Goal: Task Accomplishment & Management: Manage account settings

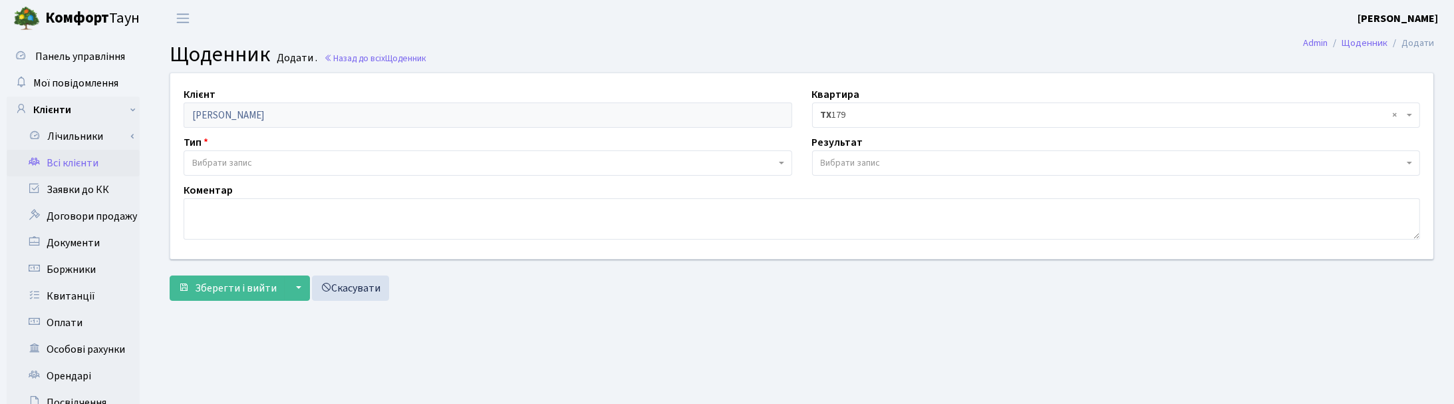
click at [80, 167] on link "Всі клієнти" at bounding box center [73, 163] width 133 height 27
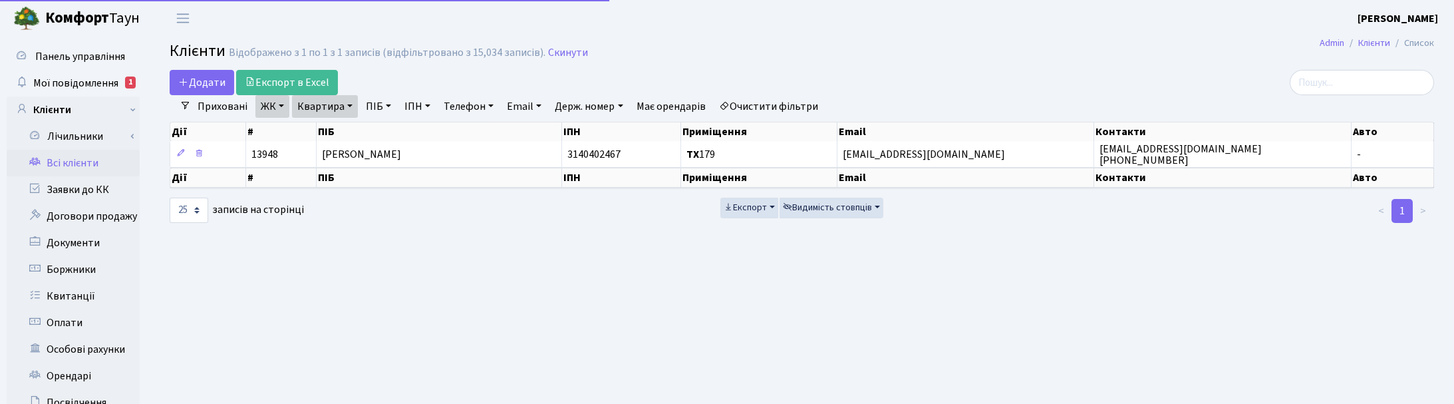
select select "25"
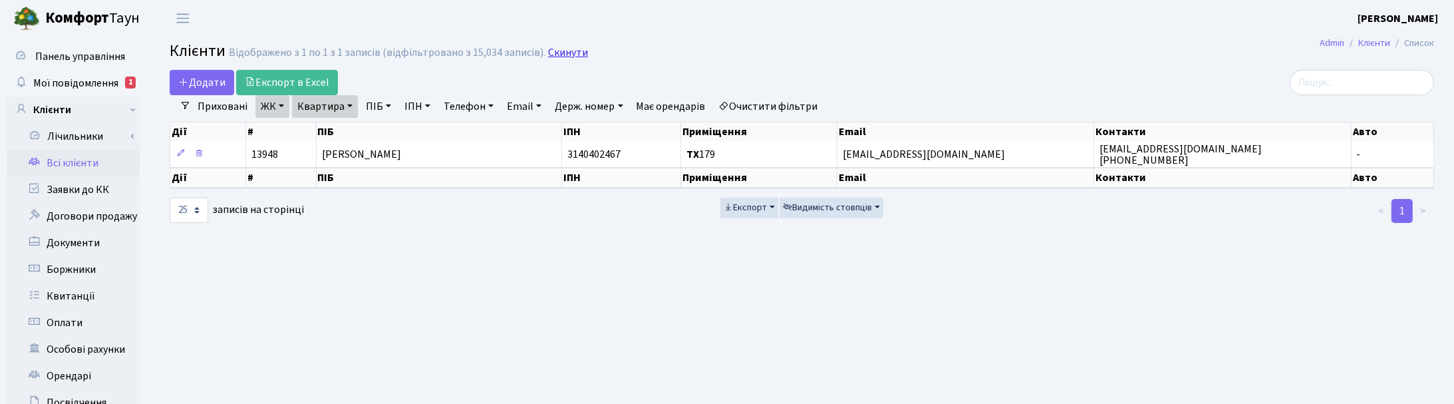
click at [557, 53] on link "Скинути" at bounding box center [568, 53] width 40 height 13
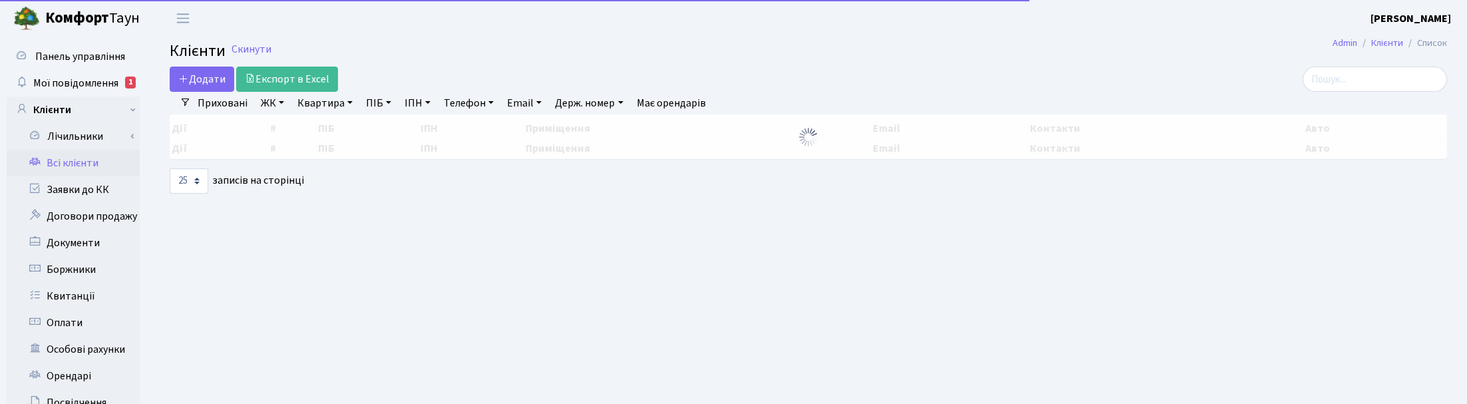
select select "25"
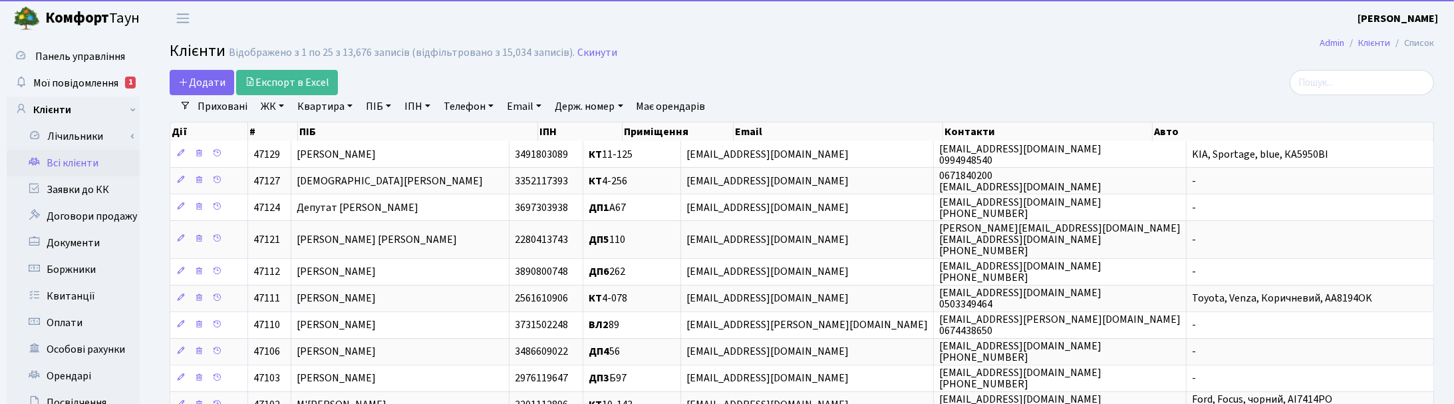
click at [336, 108] on link "Квартира" at bounding box center [325, 106] width 66 height 23
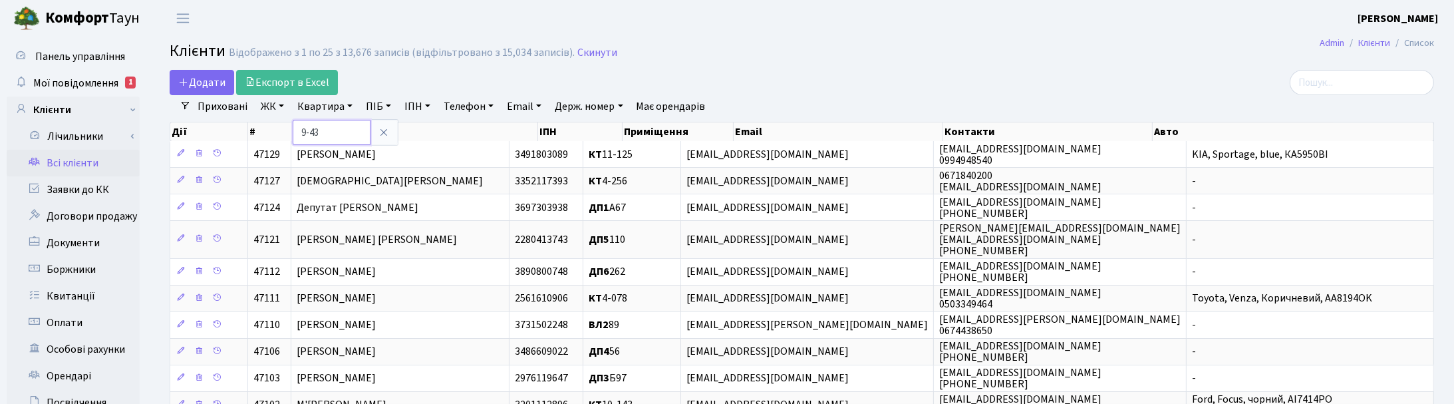
type input "9-43"
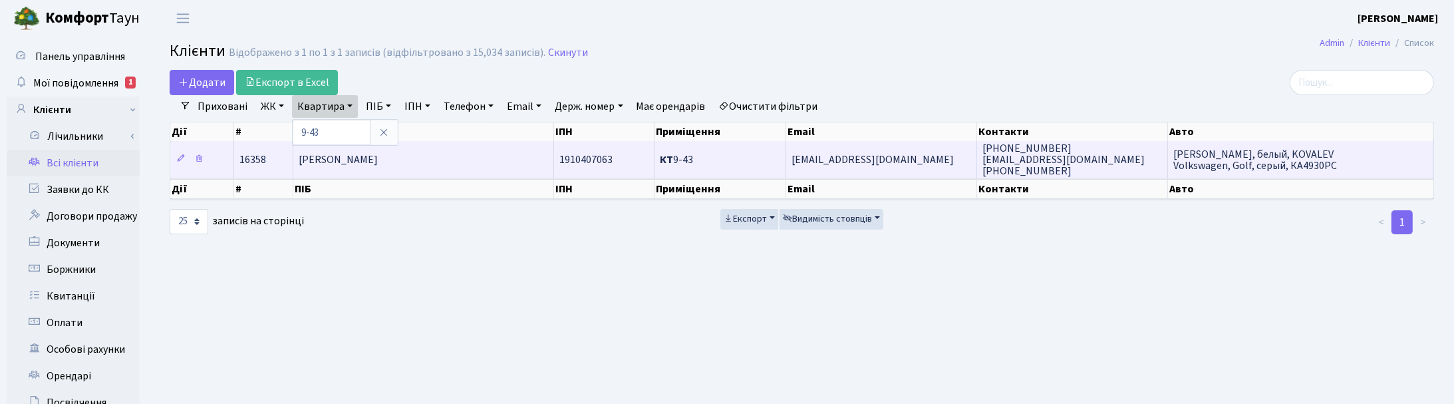
click at [363, 162] on span "Ковальова Галина Костянтинівна" at bounding box center [338, 159] width 79 height 15
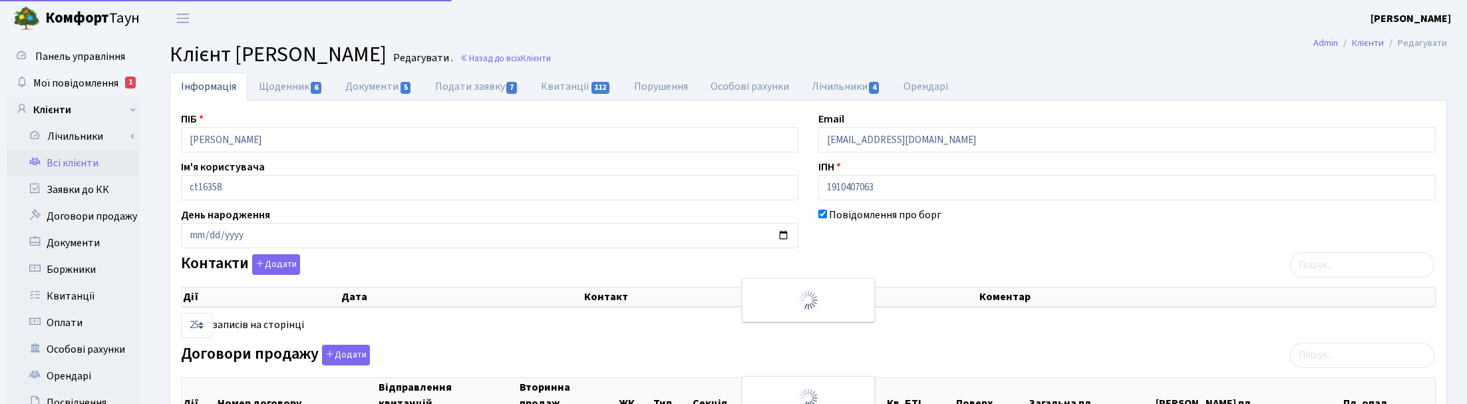
select select "25"
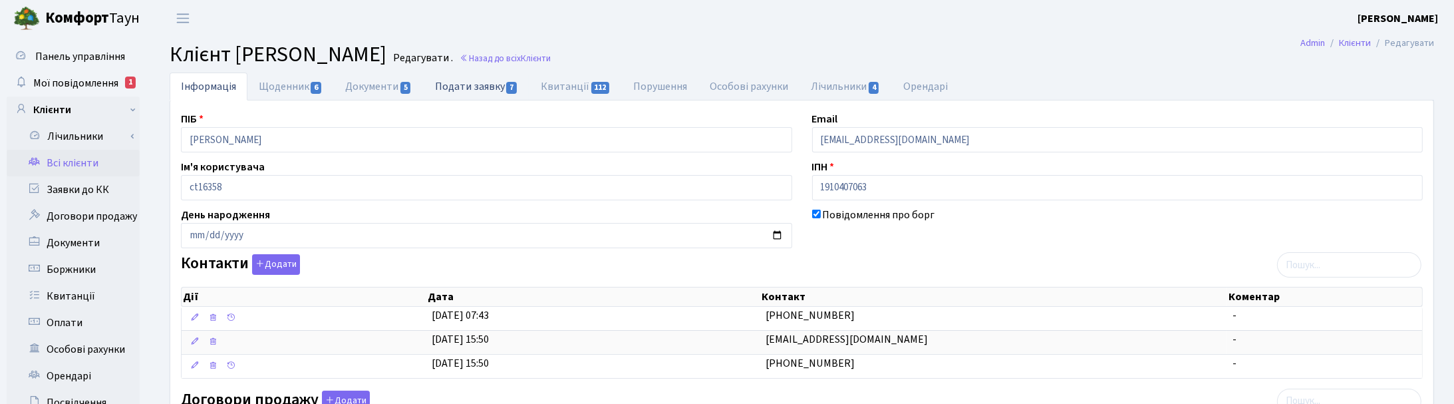
click at [474, 91] on link "Подати заявку 7" at bounding box center [477, 86] width 106 height 27
select select "25"
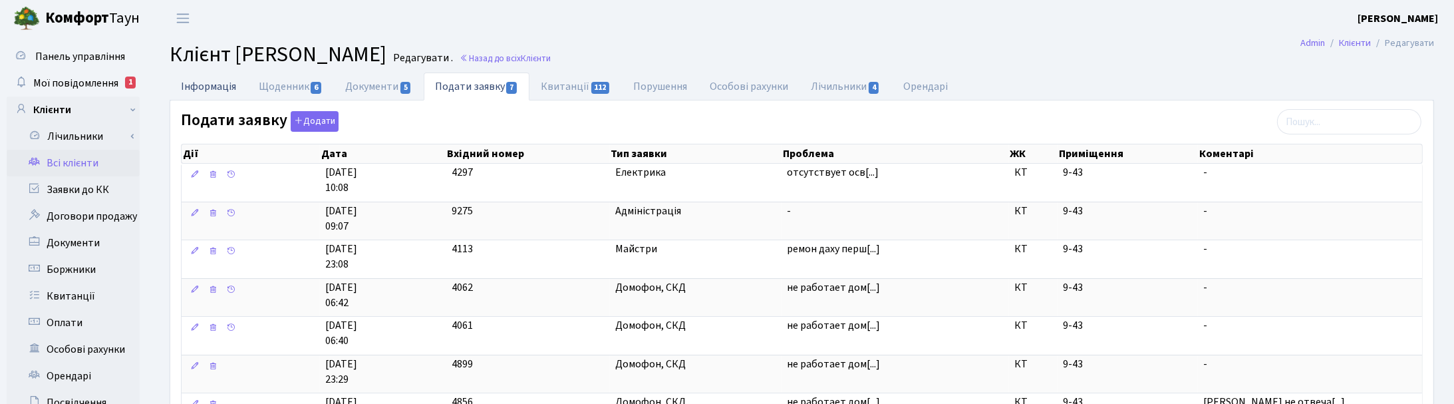
click at [218, 81] on link "Інформація" at bounding box center [209, 86] width 78 height 27
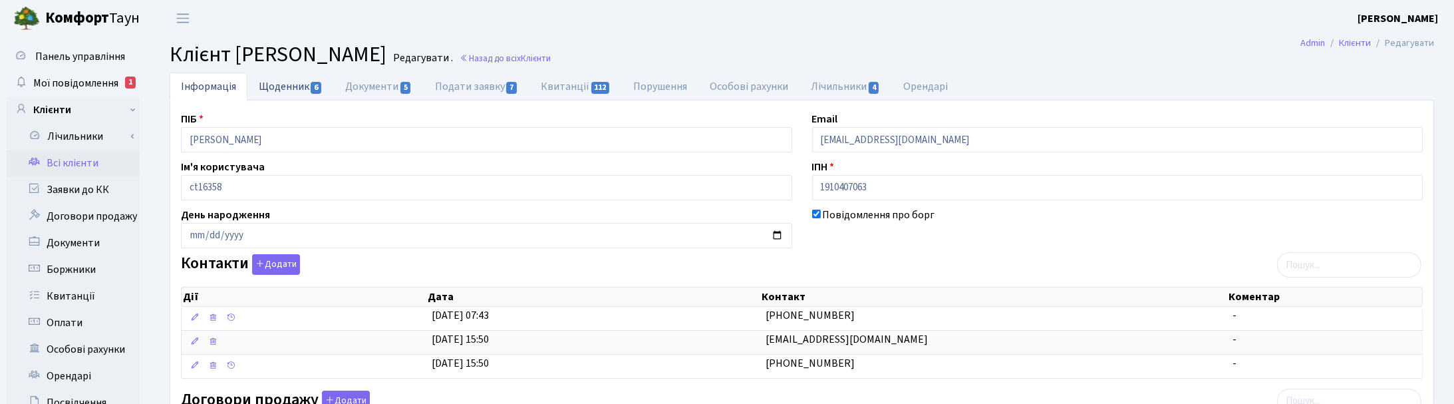
click at [278, 90] on link "Щоденник 6" at bounding box center [290, 86] width 86 height 27
select select "25"
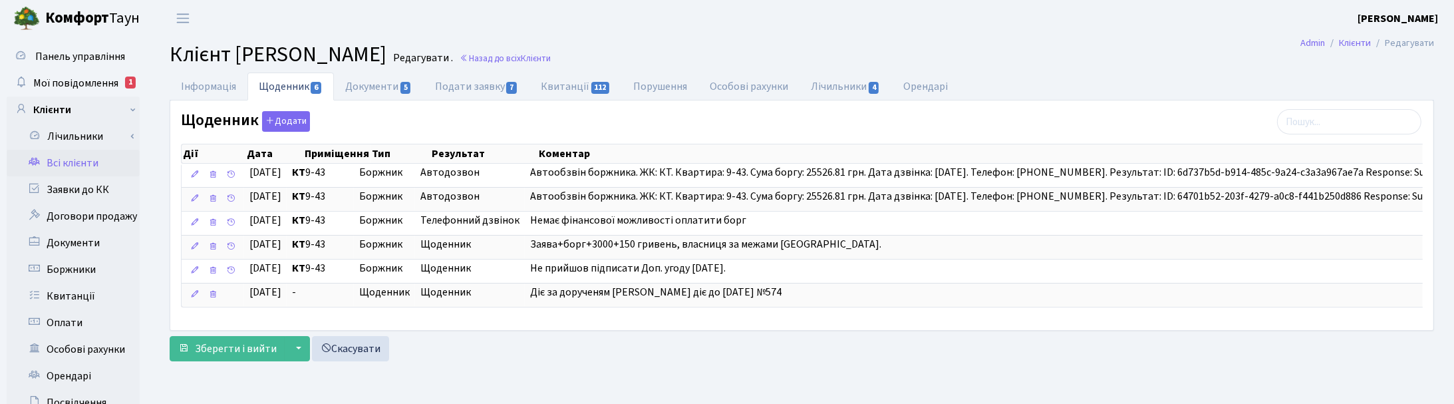
click at [1029, 48] on h2 "Клієнт Ковальова Галина Костянтинівна Редагувати . Назад до всіх Клієнти" at bounding box center [802, 54] width 1265 height 25
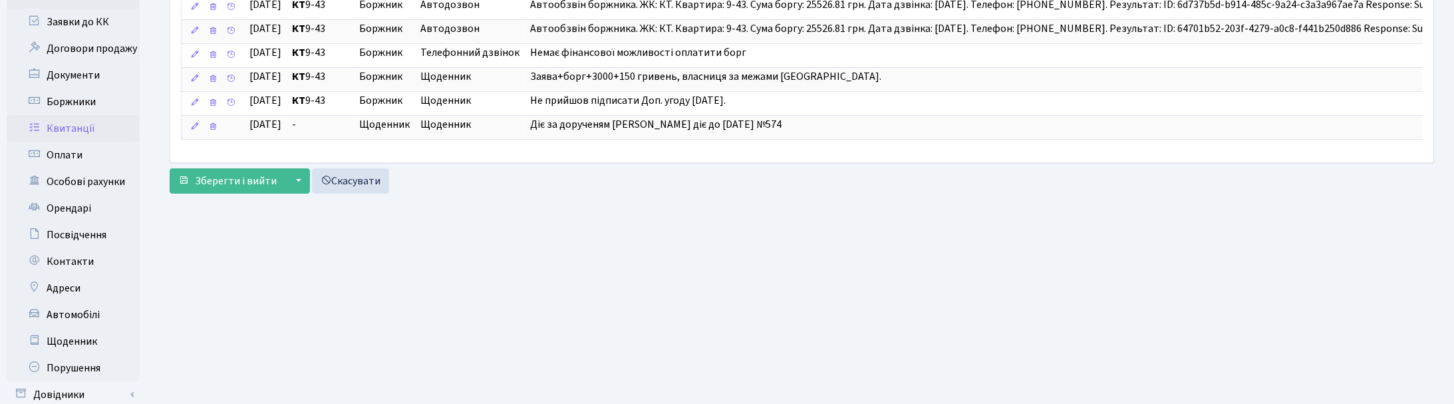
scroll to position [249, 0]
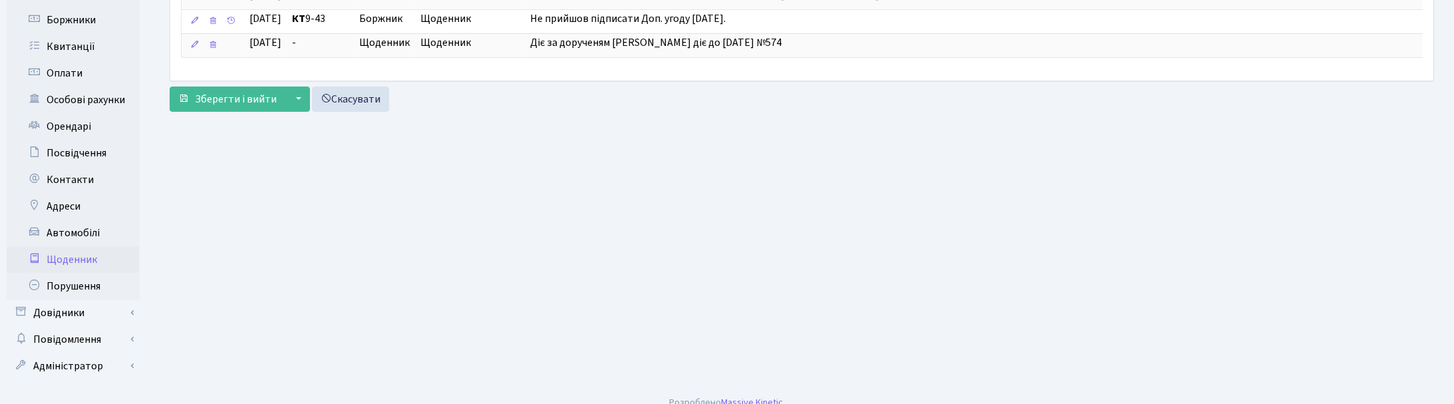
click at [91, 256] on link "Щоденник" at bounding box center [73, 259] width 133 height 27
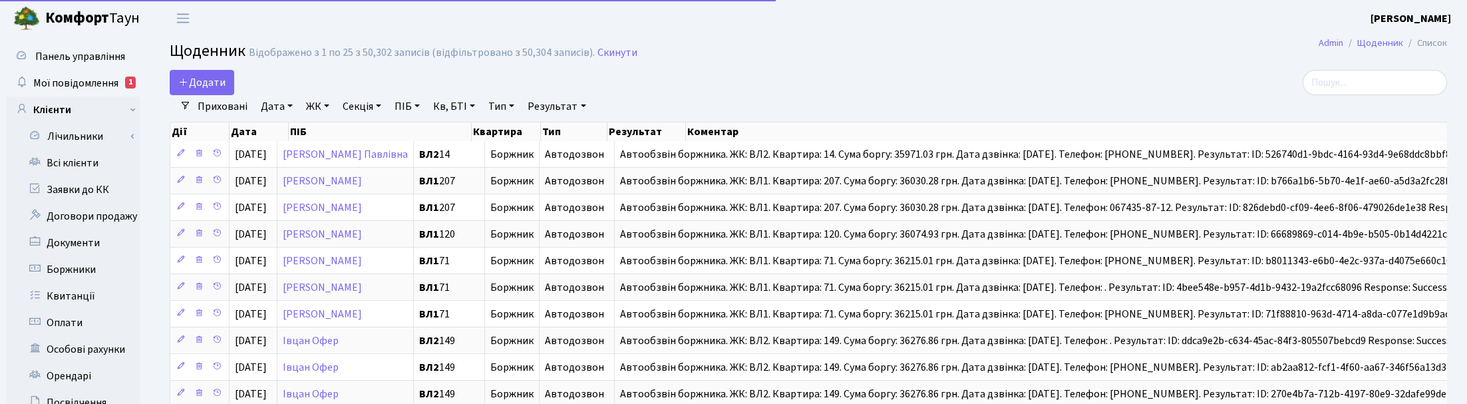
select select "25"
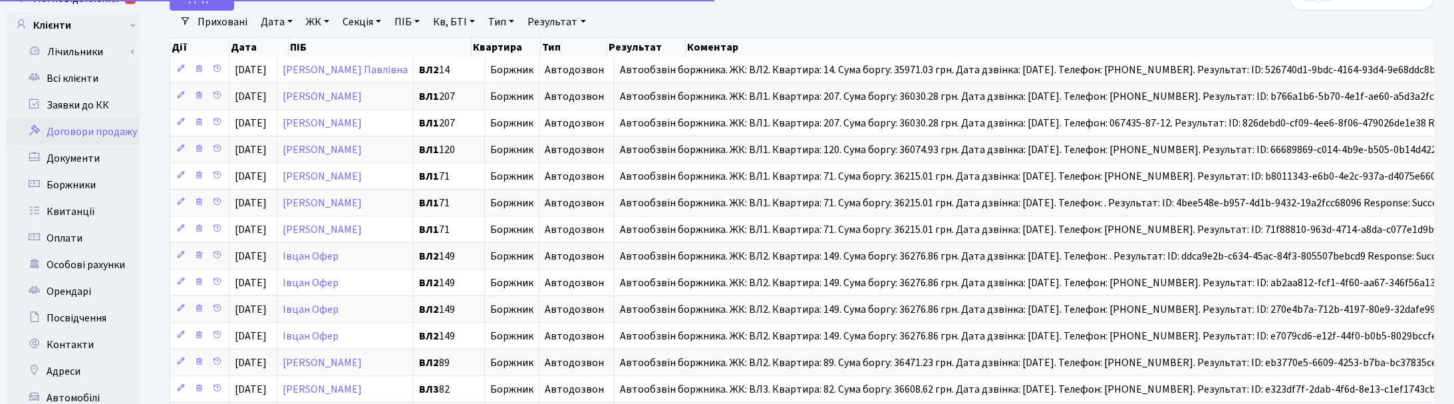
scroll to position [166, 0]
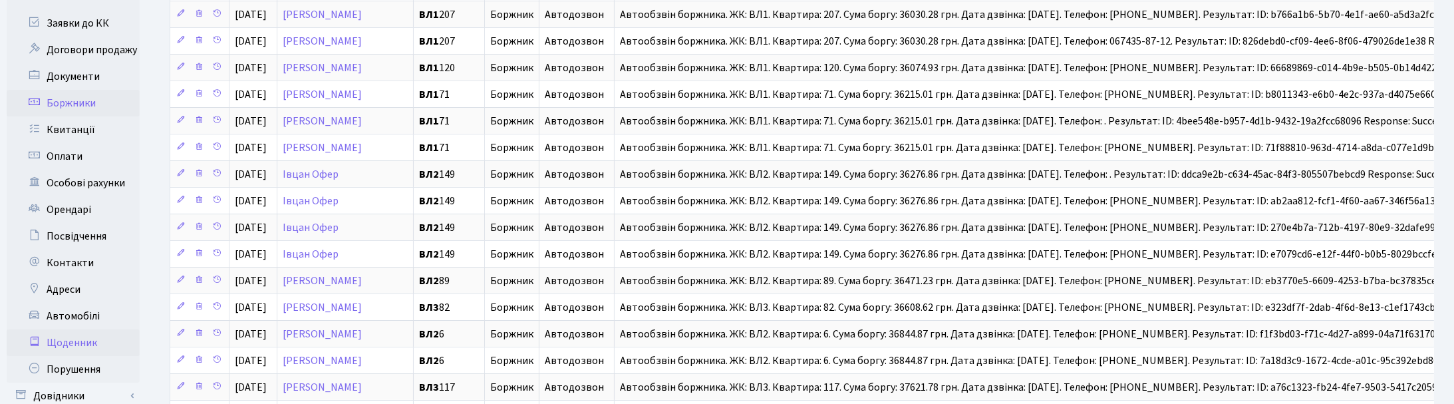
click at [67, 98] on link "Боржники" at bounding box center [73, 103] width 133 height 27
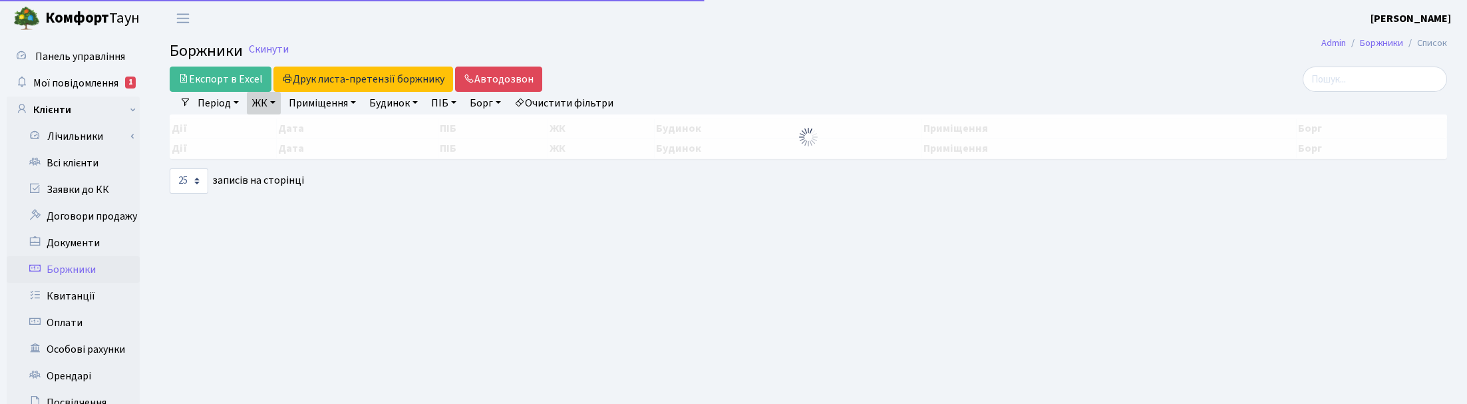
select select "25"
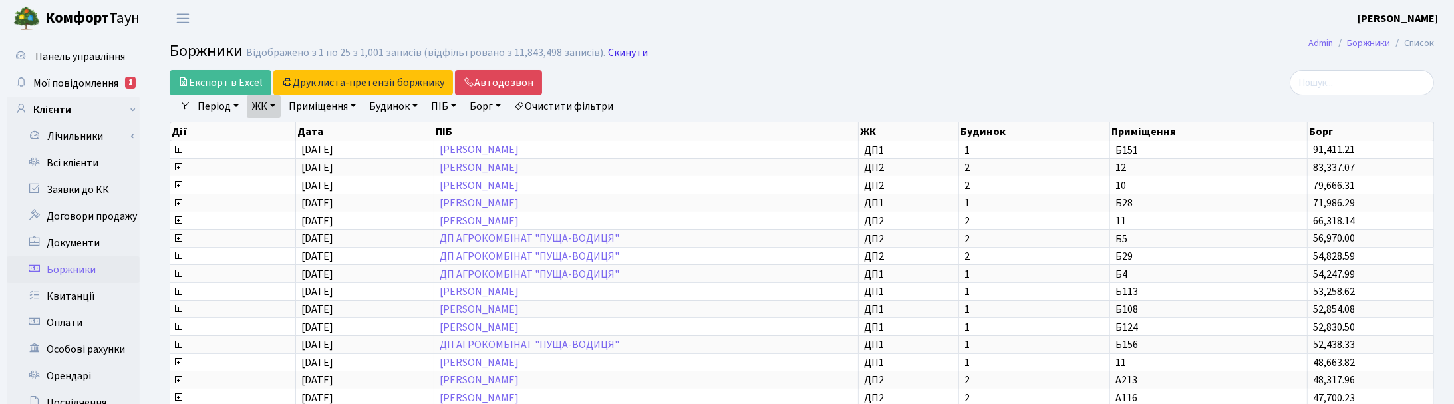
click at [629, 51] on link "Скинути" at bounding box center [628, 53] width 40 height 13
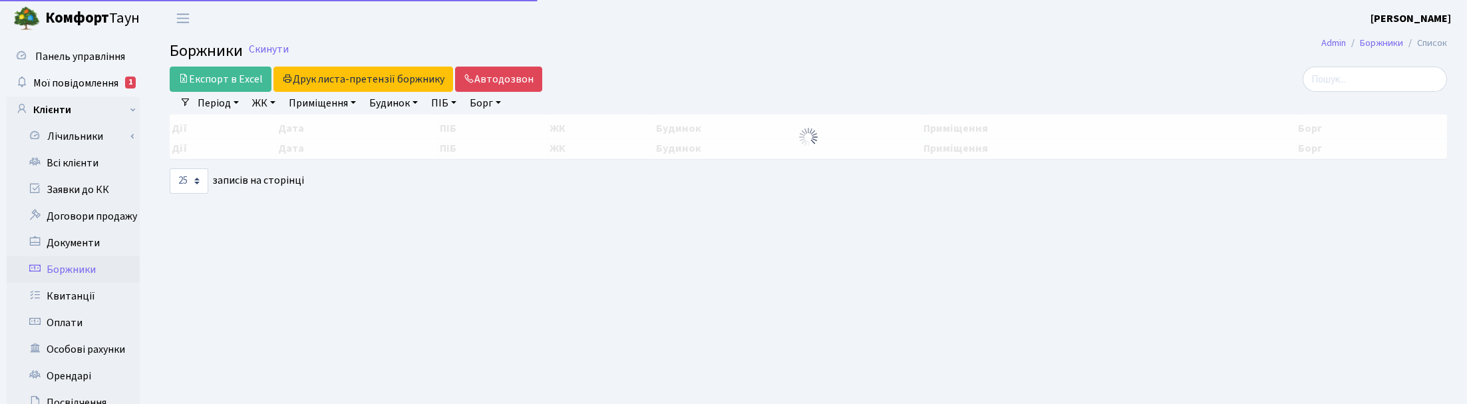
select select "25"
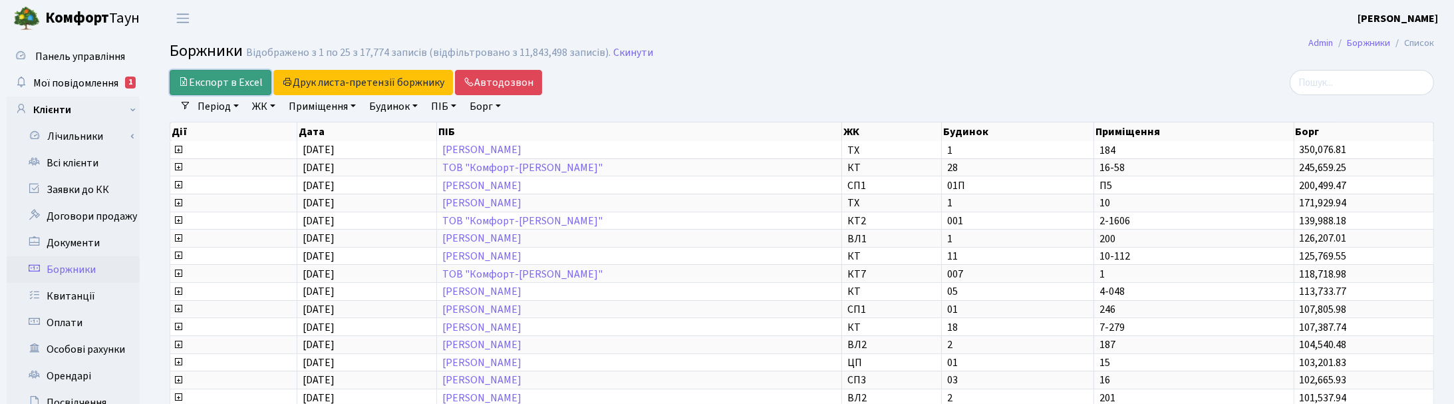
click at [210, 81] on link "Експорт в Excel" at bounding box center [221, 82] width 102 height 25
